Goal: Task Accomplishment & Management: Complete application form

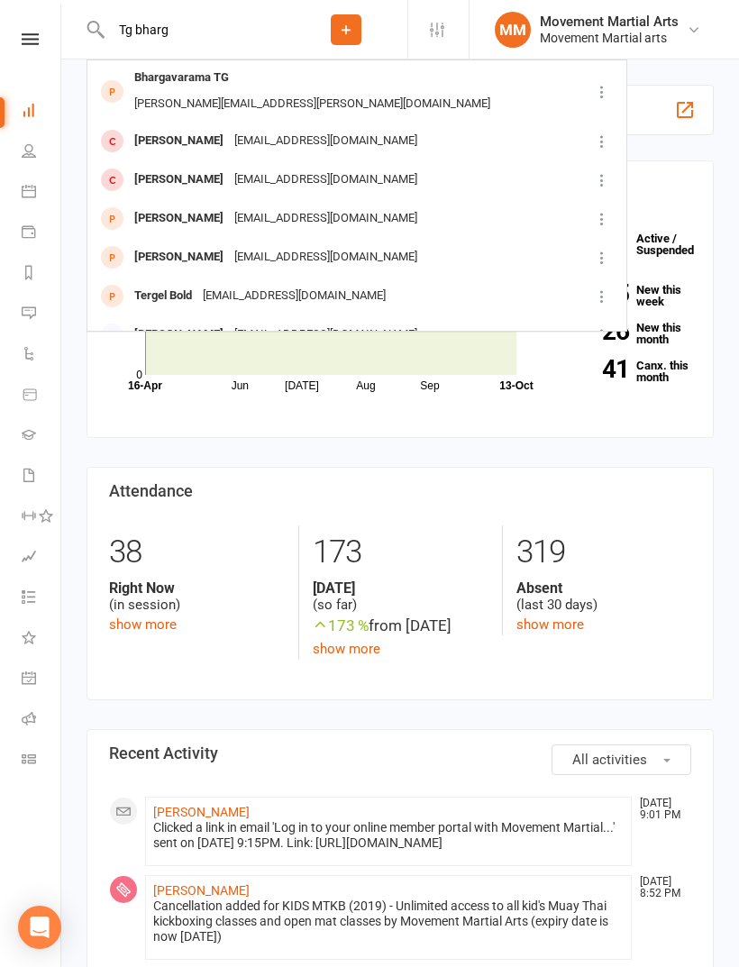
type input "Tg bharg"
click at [211, 71] on div "Bhargavarama TG" at bounding box center [181, 78] width 105 height 26
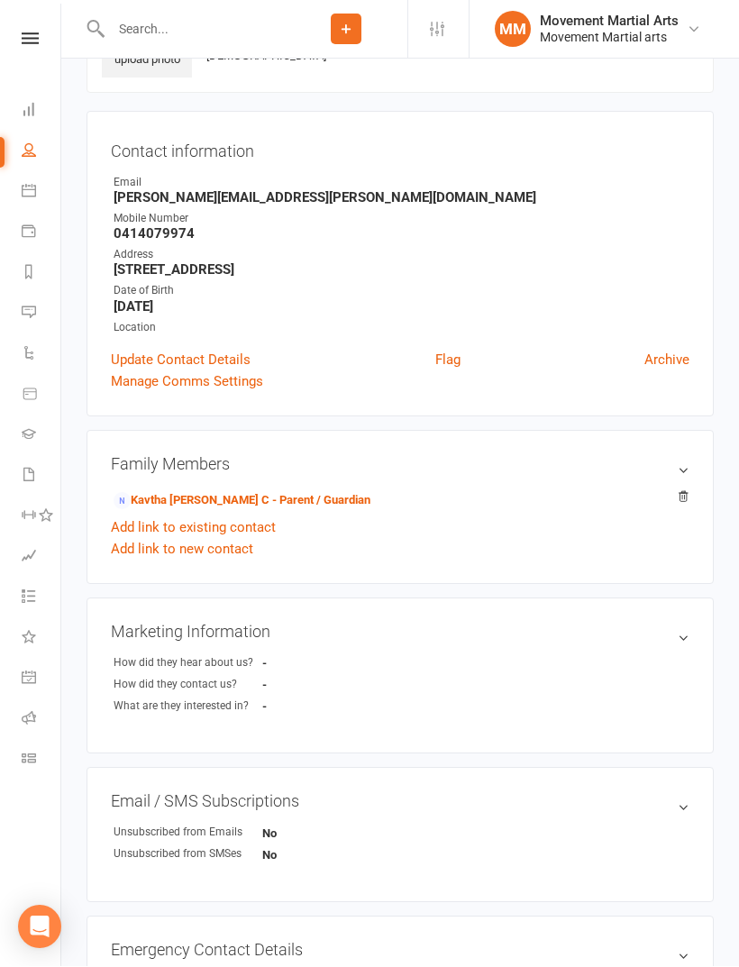
scroll to position [113, 0]
click at [213, 499] on link "Kavtha [PERSON_NAME] C - Parent / Guardian" at bounding box center [241, 500] width 257 height 19
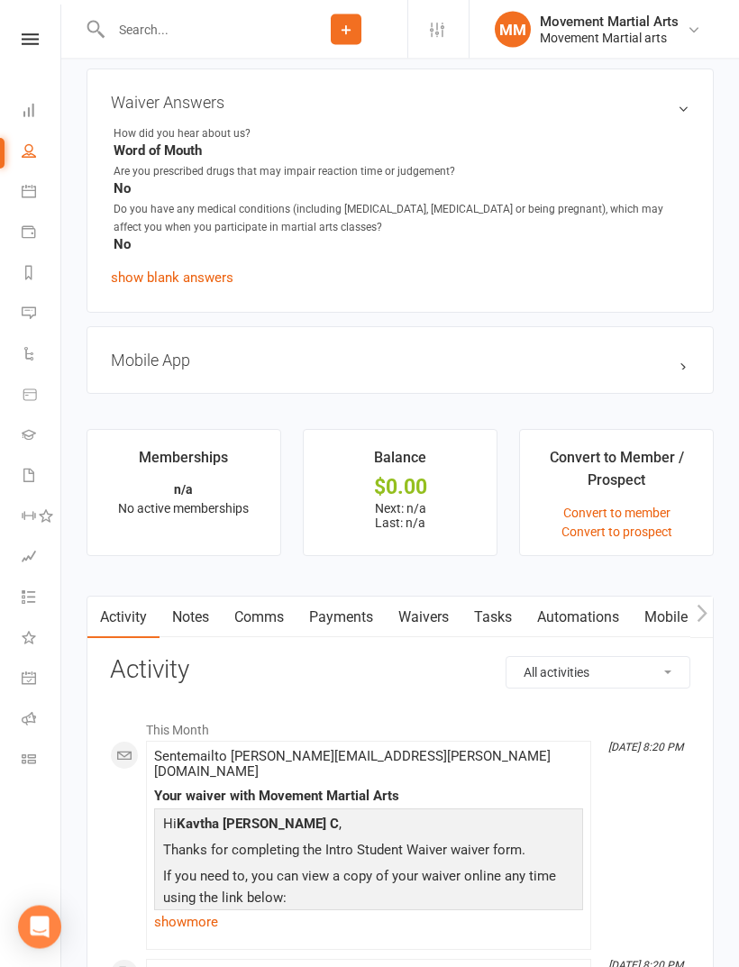
click at [432, 614] on link "Waivers" at bounding box center [424, 617] width 76 height 41
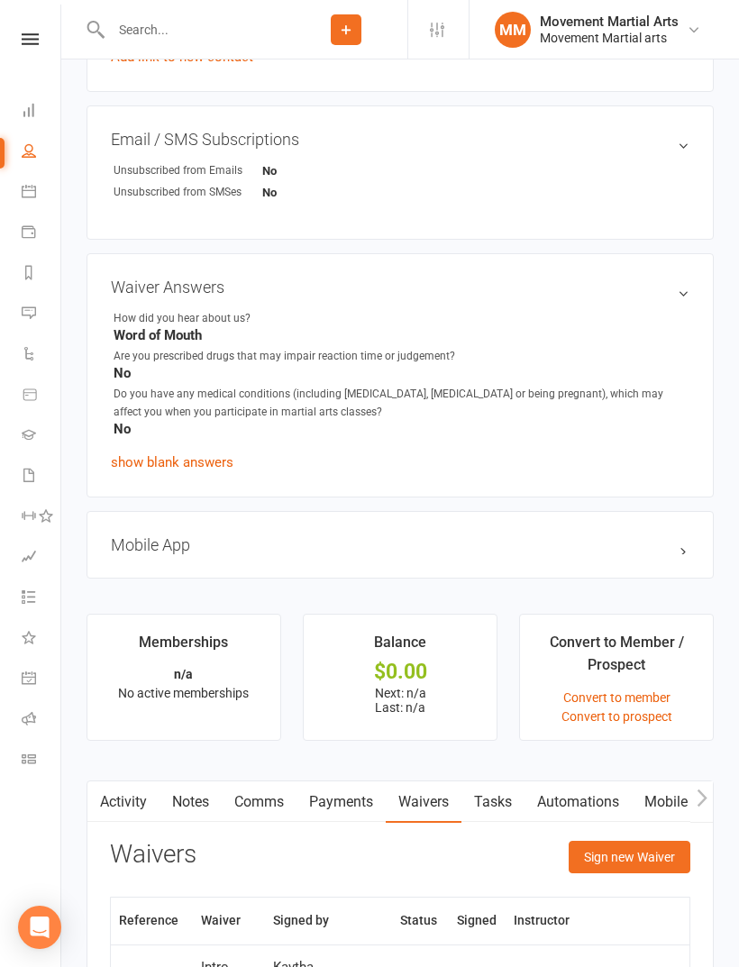
click at [663, 858] on button "Sign new Waiver" at bounding box center [629, 856] width 122 height 32
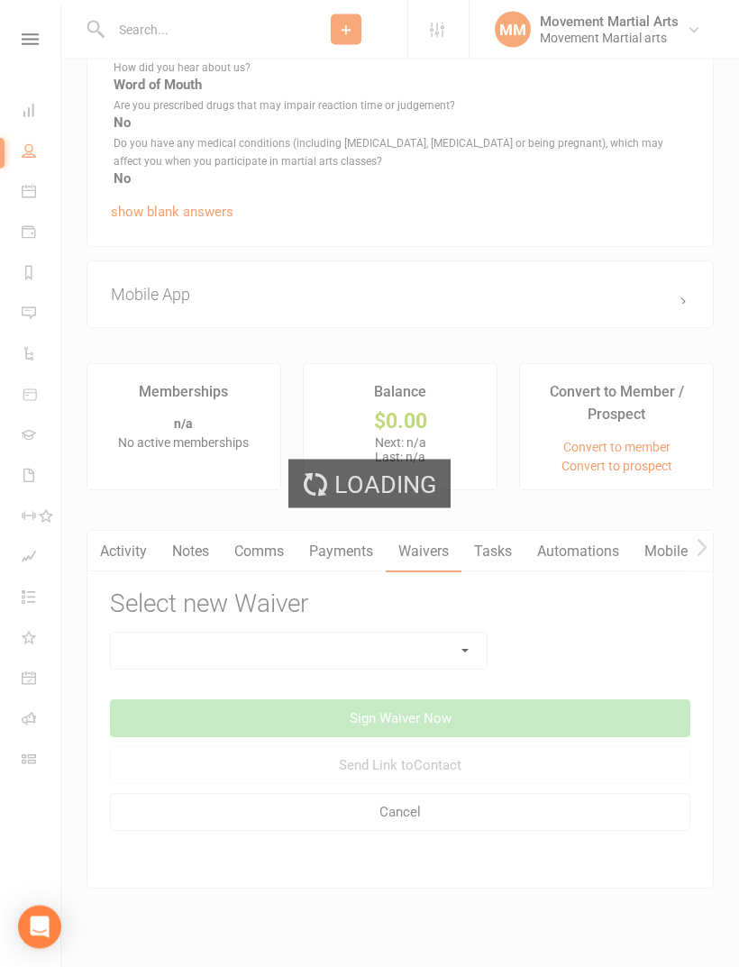
scroll to position [1184, 0]
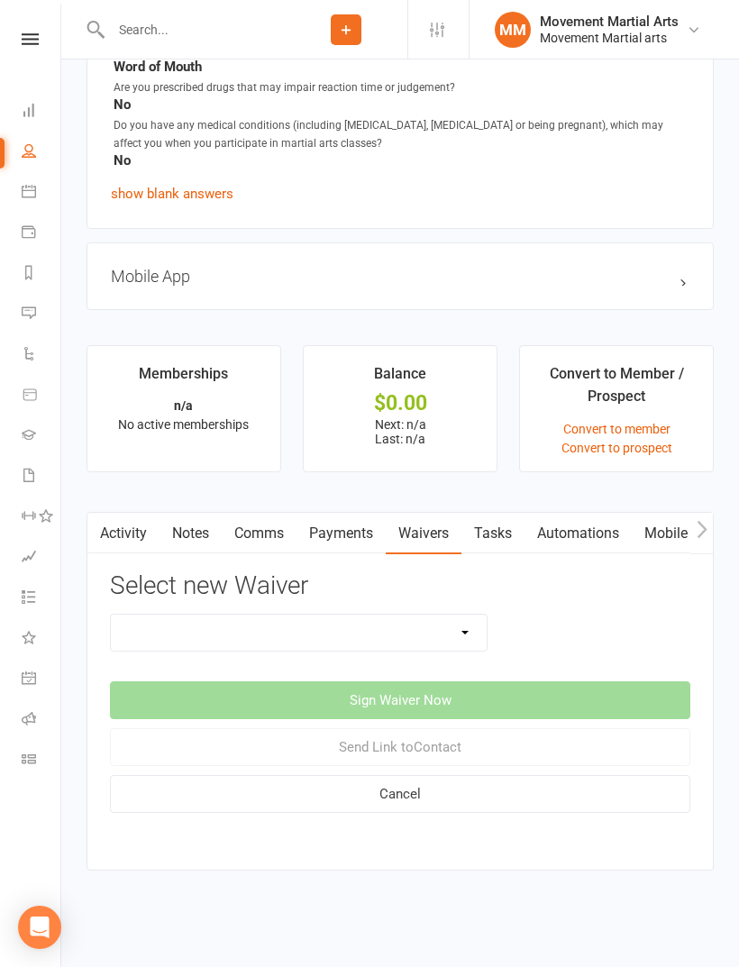
click at [318, 619] on select "Intro Student Waiver Membership Contract Membership Contract (2019) Direct Debi…" at bounding box center [299, 632] width 376 height 36
select select "13358"
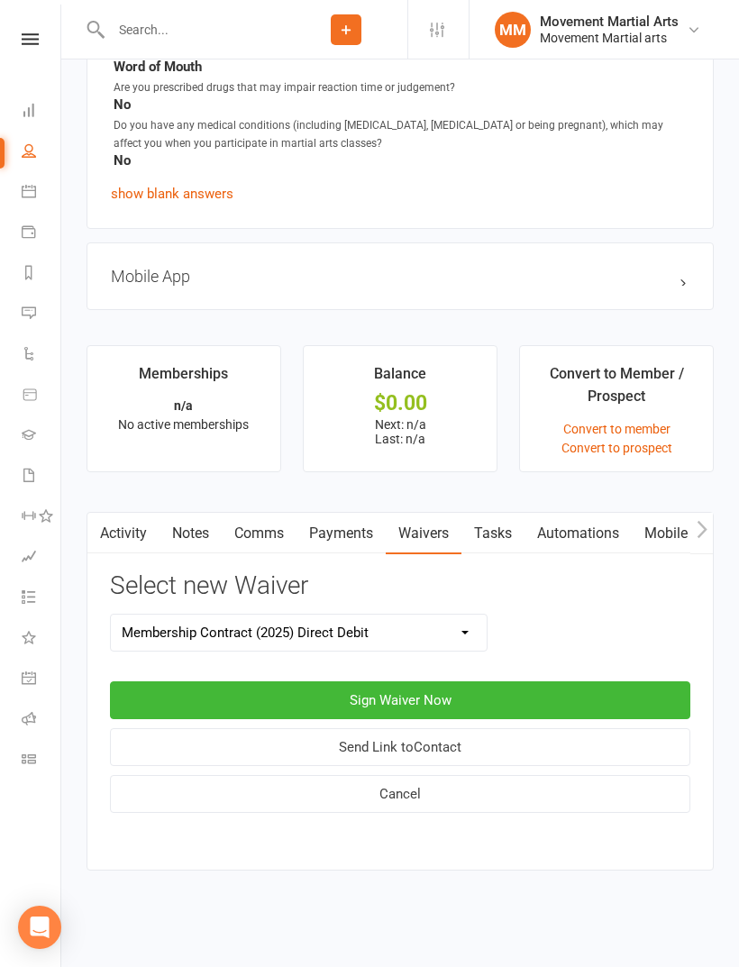
click at [471, 681] on button "Sign Waiver Now" at bounding box center [400, 700] width 580 height 38
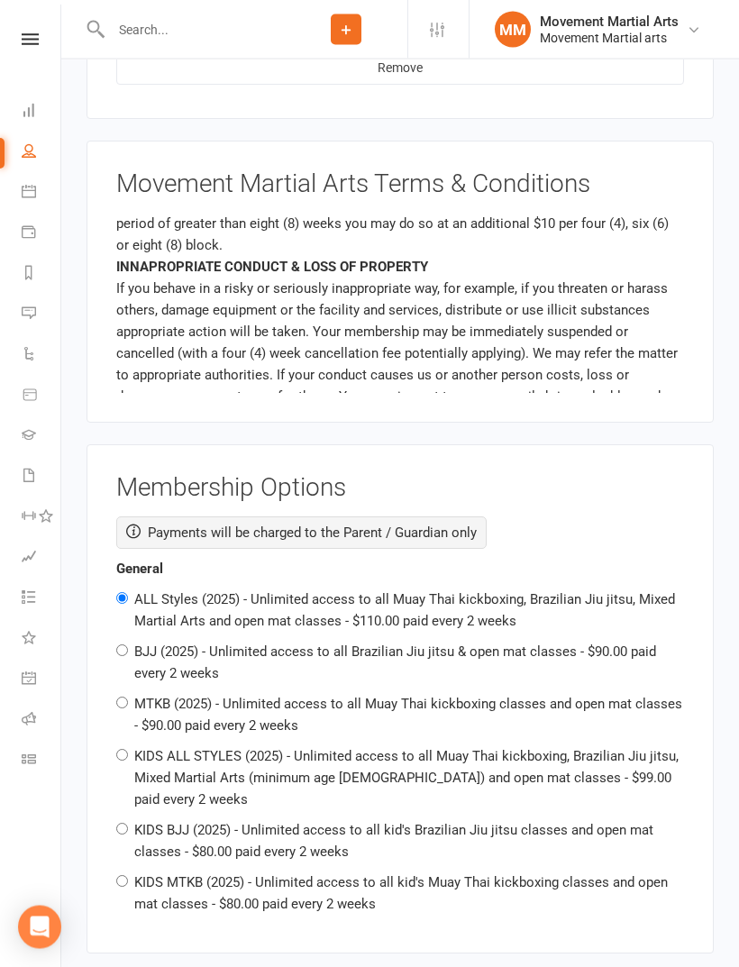
scroll to position [1772, 0]
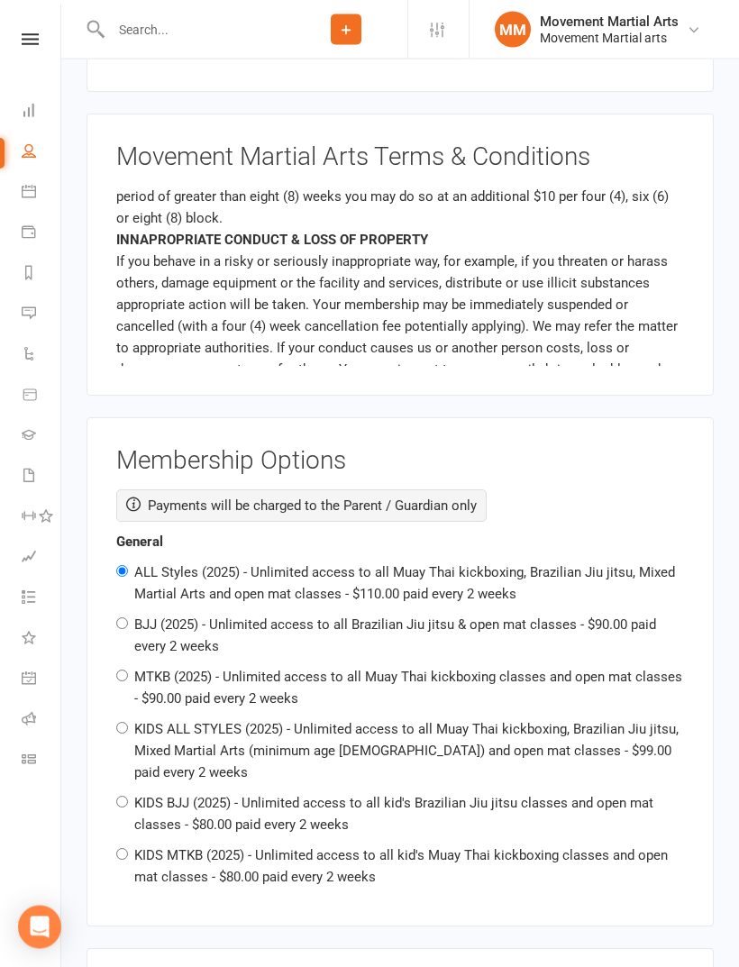
click at [301, 848] on label "KIDS MTKB (2025) - Unlimited access to all kid's Muay Thai kickboxing classes a…" at bounding box center [400, 867] width 533 height 38
click at [128, 849] on input "KIDS MTKB (2025) - Unlimited access to all kid's Muay Thai kickboxing classes a…" at bounding box center [122, 855] width 12 height 12
radio input "true"
radio input "false"
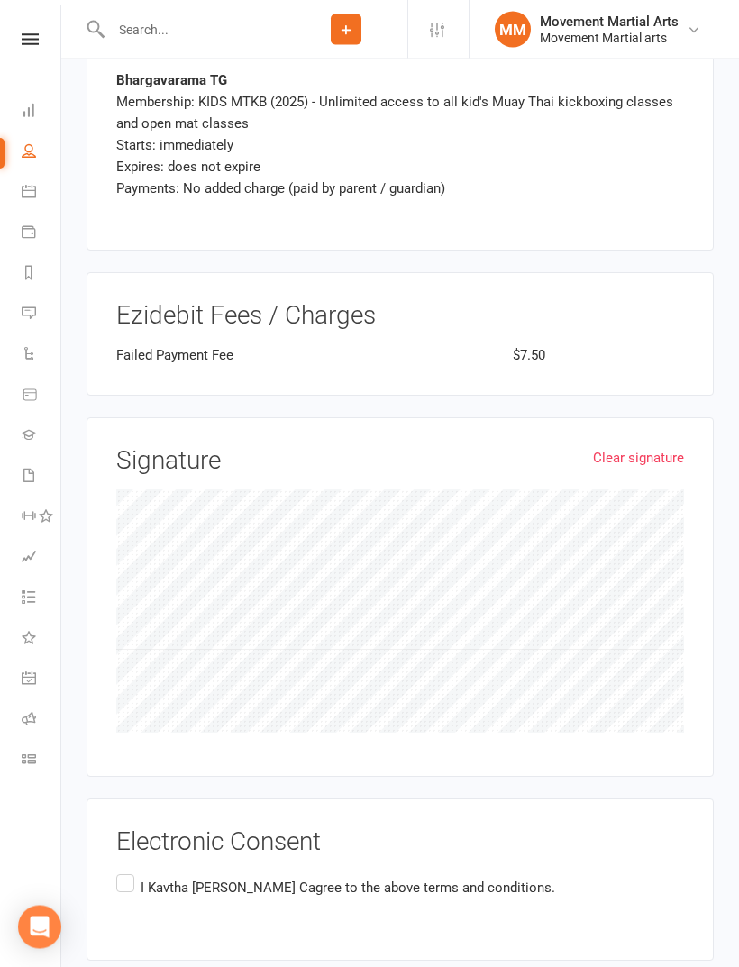
scroll to position [2897, 0]
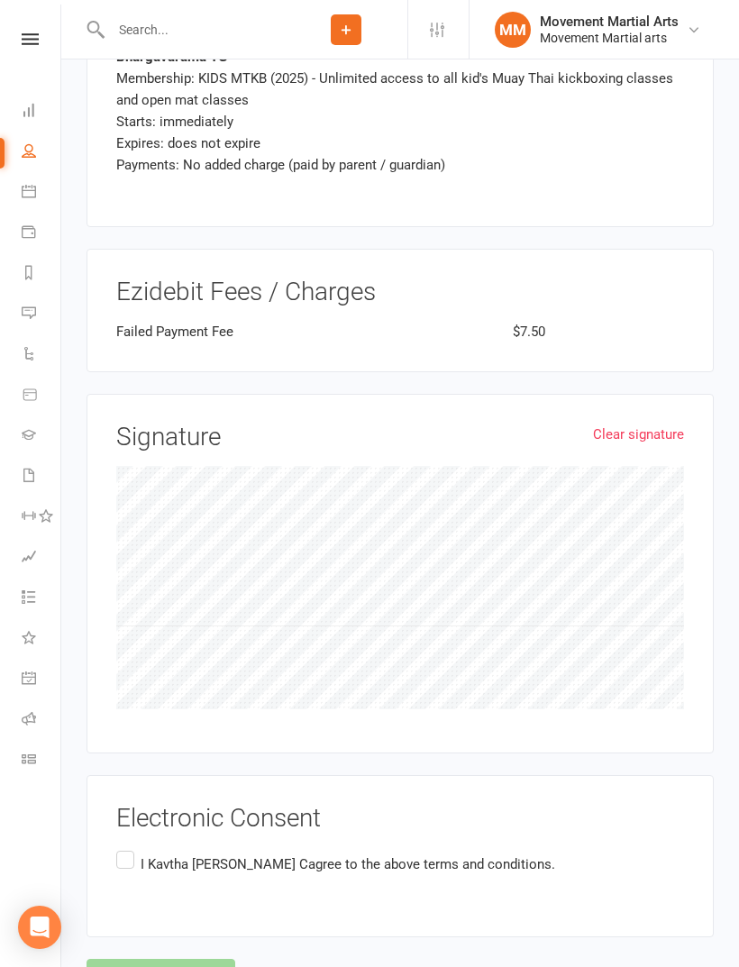
click at [635, 423] on link "Clear signature" at bounding box center [638, 434] width 91 height 22
click at [141, 853] on p "I Kavtha [PERSON_NAME] C agree to the above terms and conditions." at bounding box center [348, 864] width 414 height 22
click at [128, 847] on input "I Kavtha [PERSON_NAME] C agree to the above terms and conditions." at bounding box center [122, 847] width 12 height 0
click at [171, 958] on button "Agree & Submit" at bounding box center [160, 977] width 149 height 38
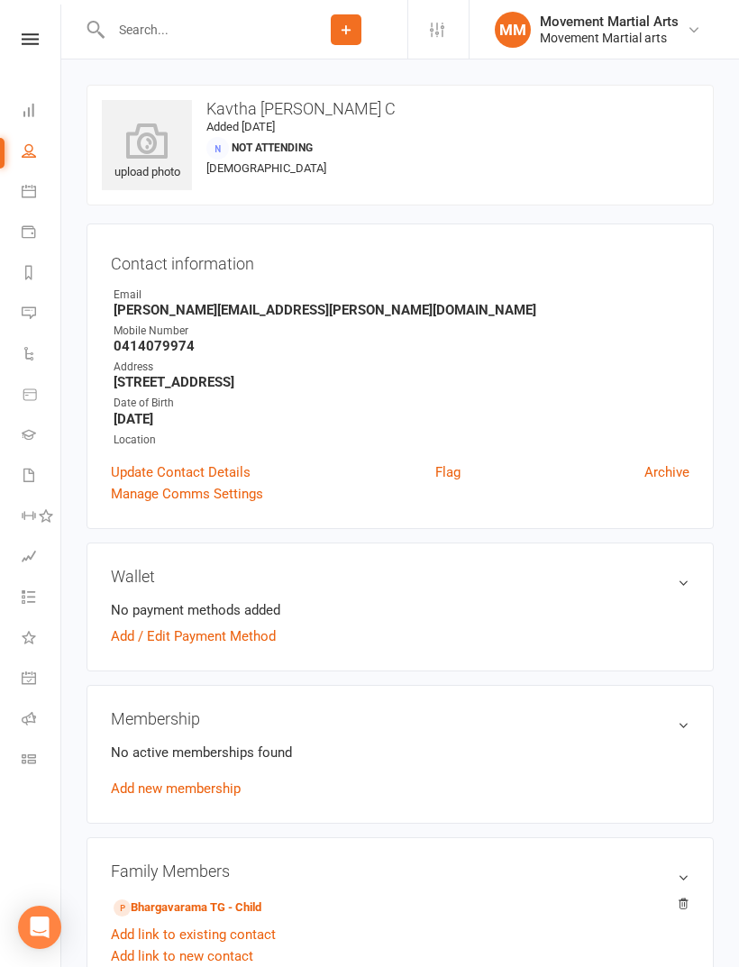
click at [215, 36] on input "text" at bounding box center [194, 29] width 179 height 25
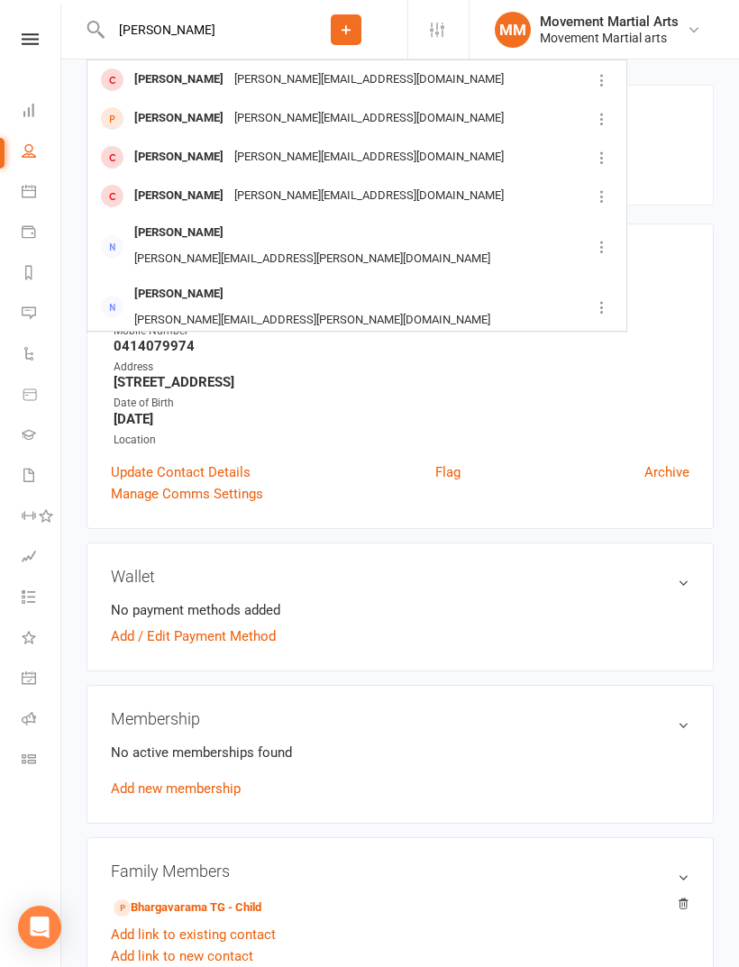
type input "[PERSON_NAME]"
click at [192, 121] on div "[PERSON_NAME]" at bounding box center [179, 118] width 100 height 26
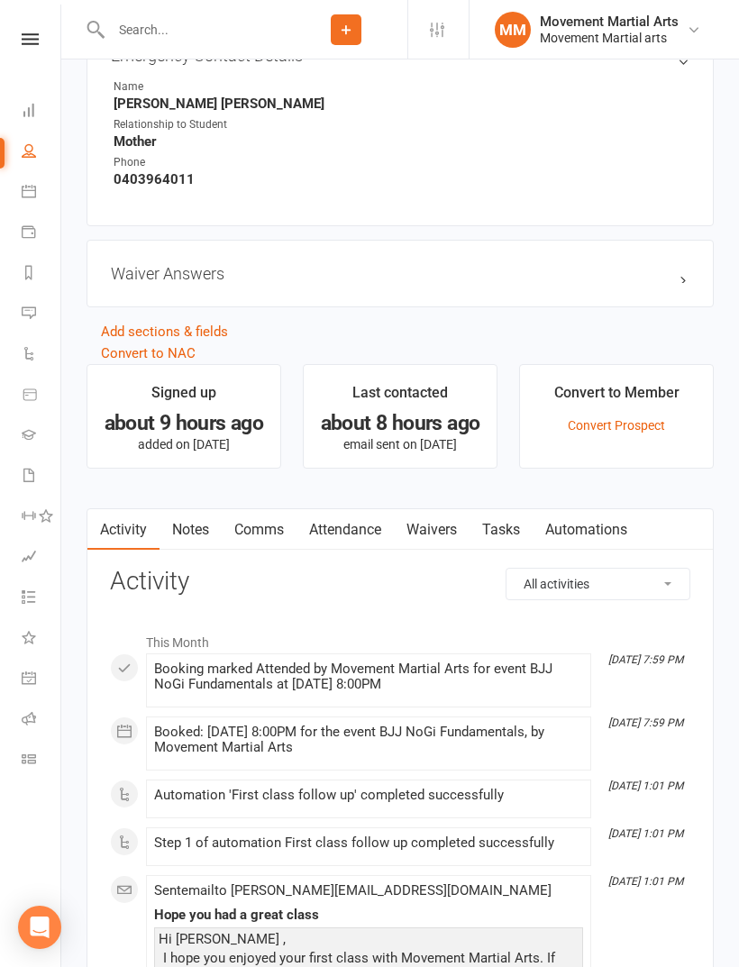
click at [434, 528] on link "Waivers" at bounding box center [432, 529] width 76 height 41
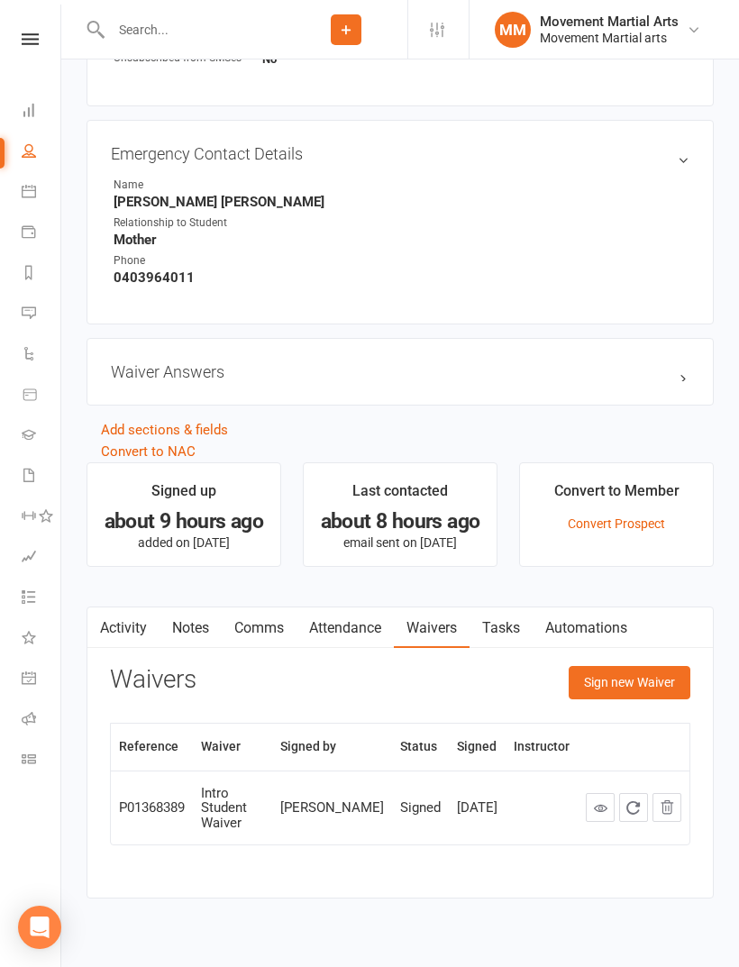
click at [636, 690] on button "Sign new Waiver" at bounding box center [629, 682] width 122 height 32
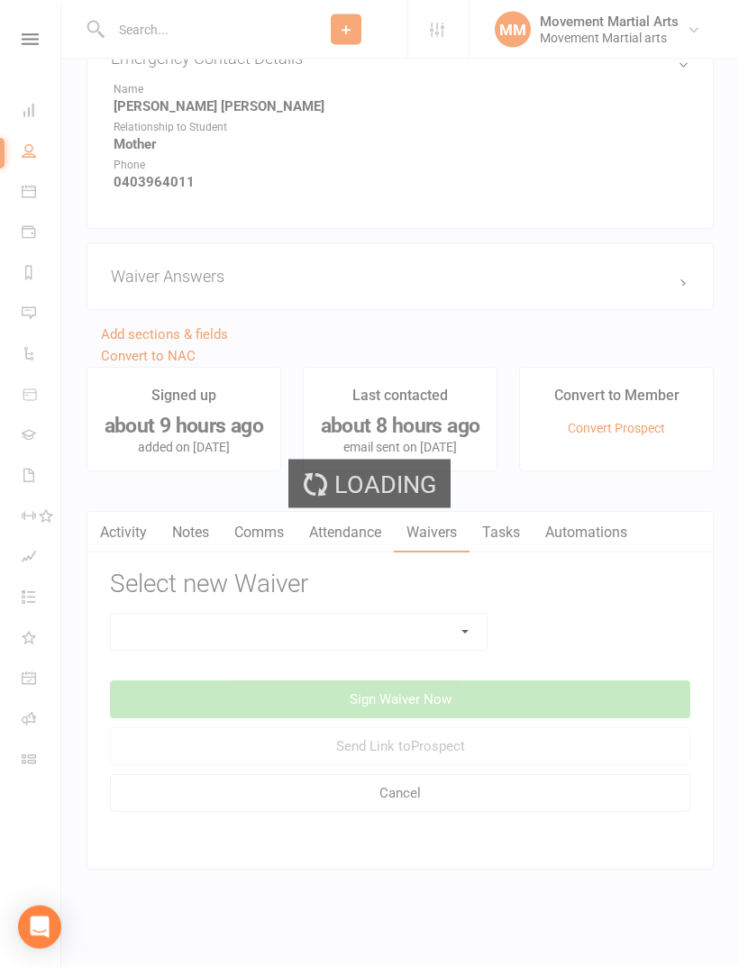
scroll to position [1026, 0]
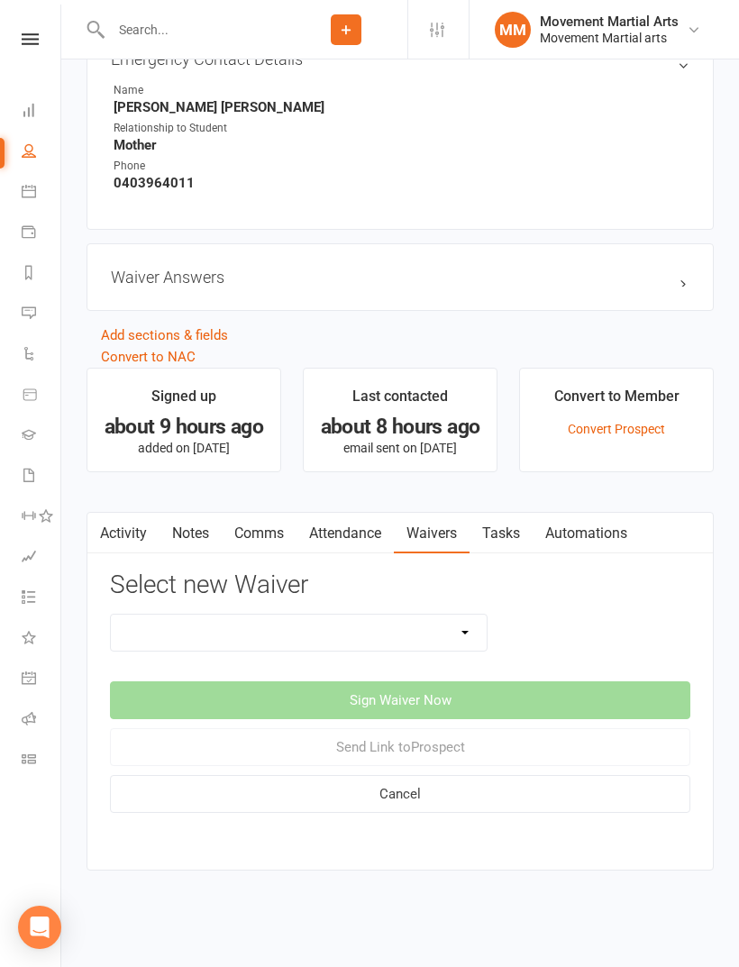
click at [396, 615] on select "Intro Student Waiver Membership Contract Membership Contract (2019) Direct Debi…" at bounding box center [299, 632] width 376 height 36
select select "13358"
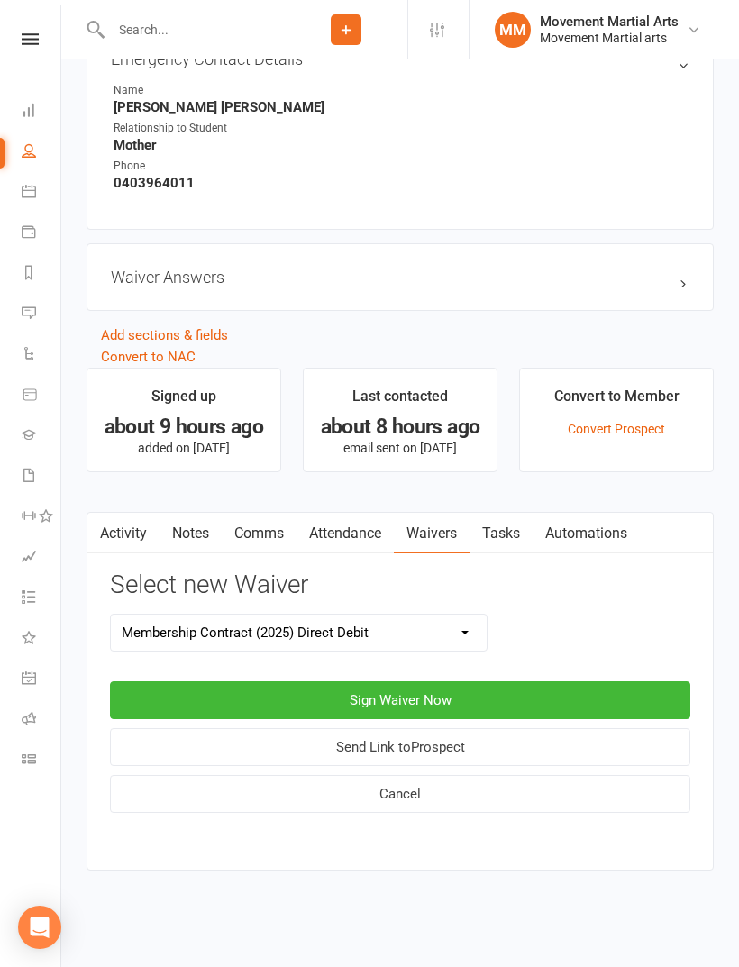
click at [517, 681] on button "Sign Waiver Now" at bounding box center [400, 700] width 580 height 38
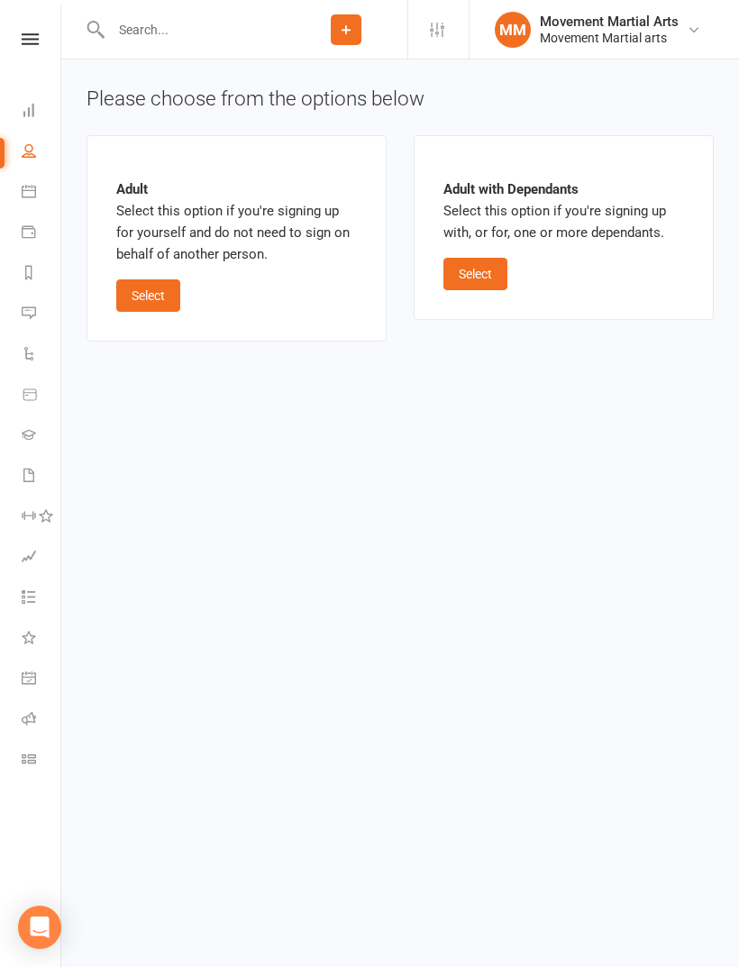
click at [141, 287] on button "Select" at bounding box center [148, 295] width 64 height 32
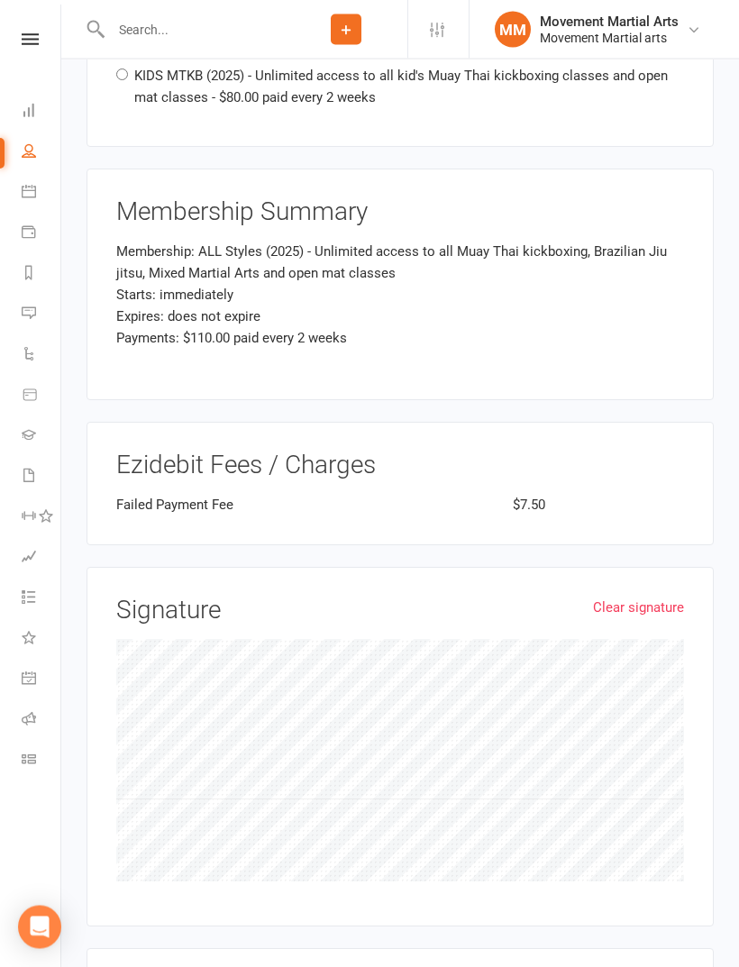
scroll to position [1866, 0]
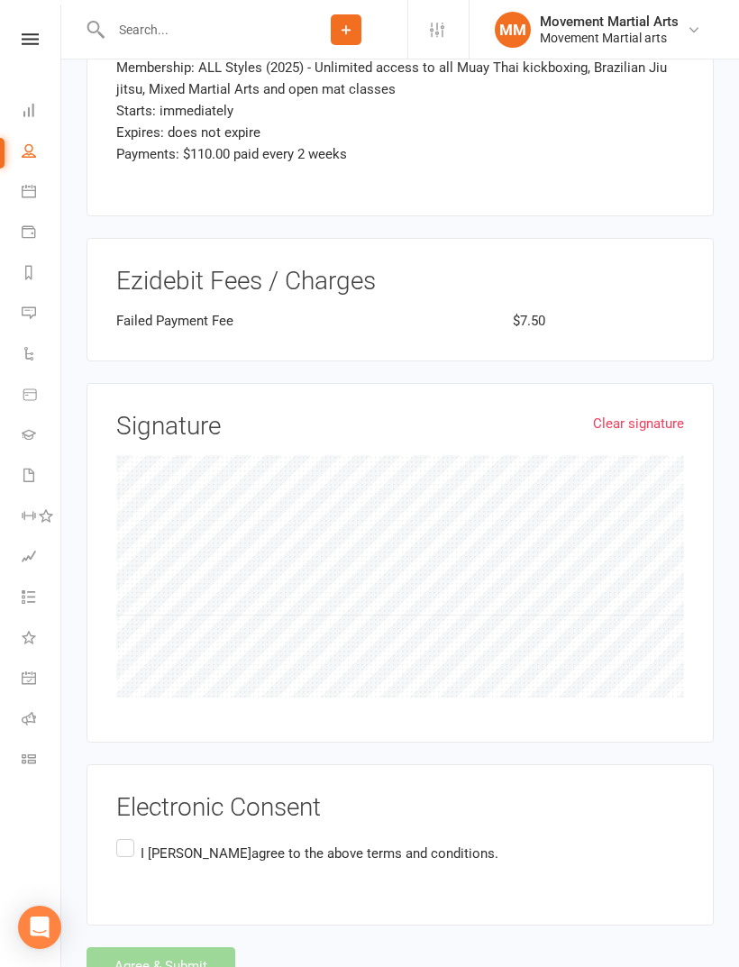
click at [463, 845] on span "agree to the above terms and conditions." at bounding box center [374, 853] width 247 height 16
click at [128, 835] on input "I [PERSON_NAME] agree to the above terms and conditions." at bounding box center [122, 835] width 12 height 0
click at [184, 947] on button "Agree & Submit" at bounding box center [160, 966] width 149 height 38
